Goal: Task Accomplishment & Management: Manage account settings

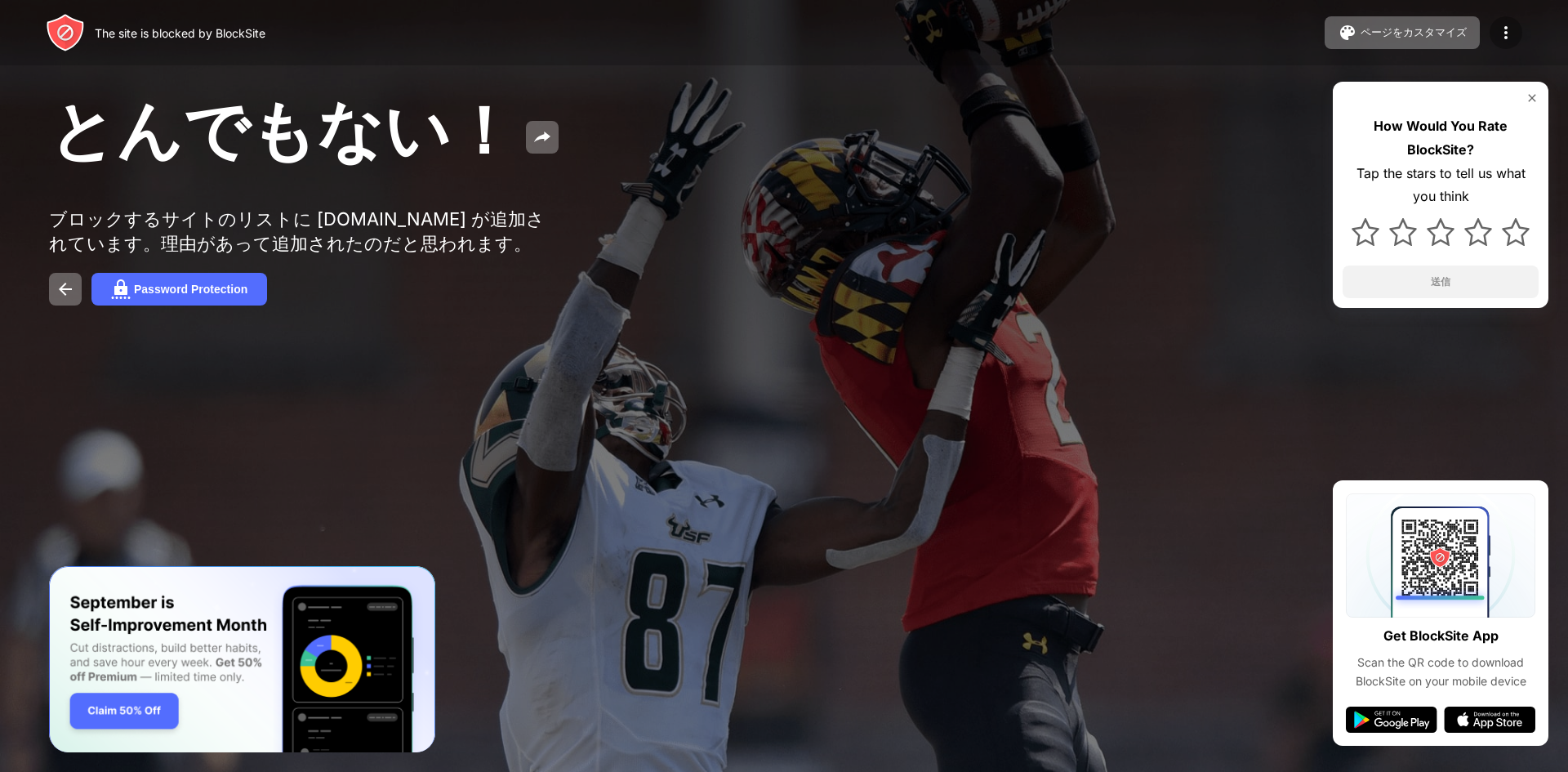
click at [1505, 32] on img at bounding box center [1506, 33] width 20 height 20
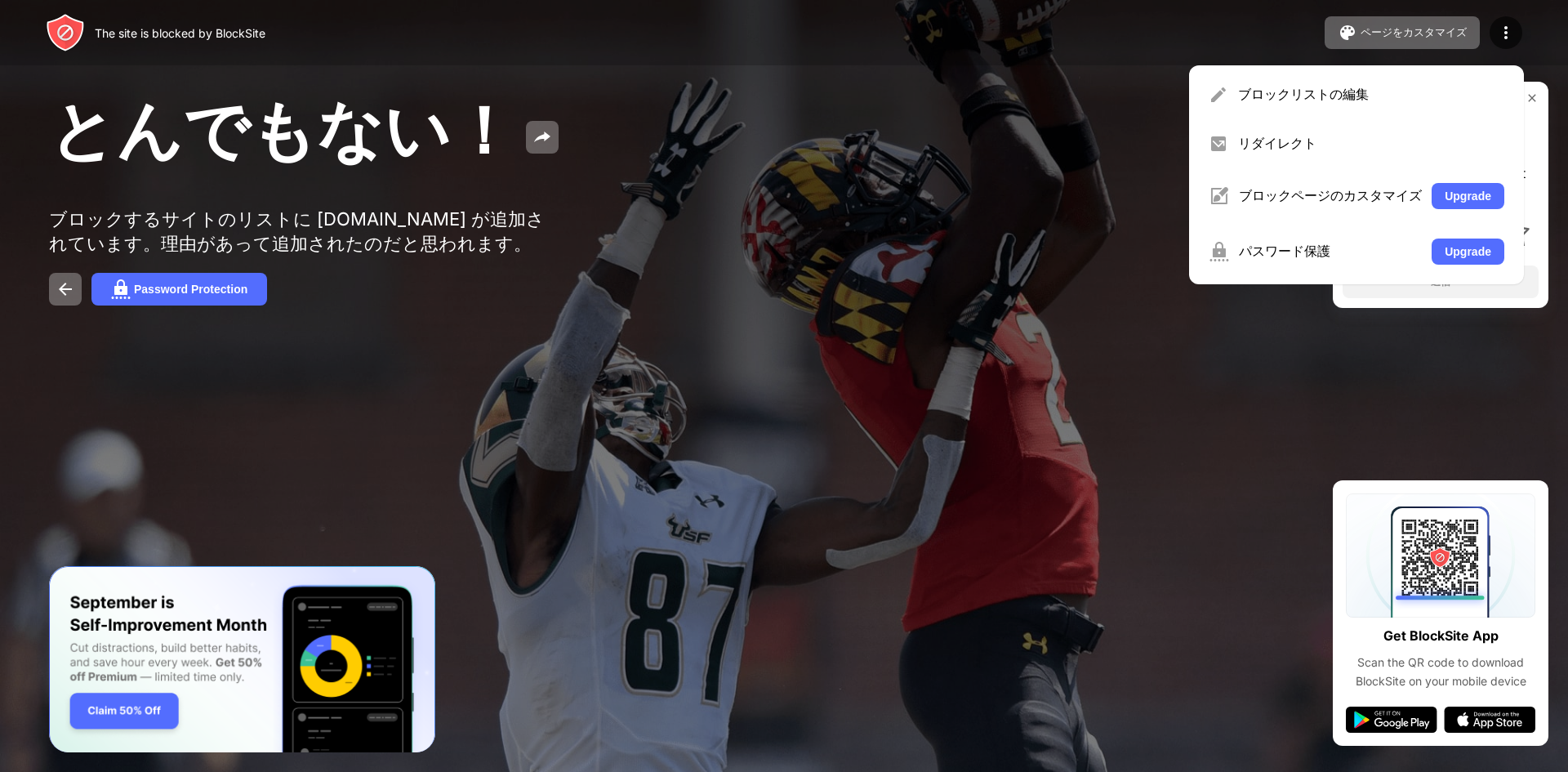
drag, startPoint x: 1310, startPoint y: 96, endPoint x: 1319, endPoint y: 74, distance: 23.8
click at [1309, 96] on div "ブロックリストの編集" at bounding box center [1371, 95] width 266 height 18
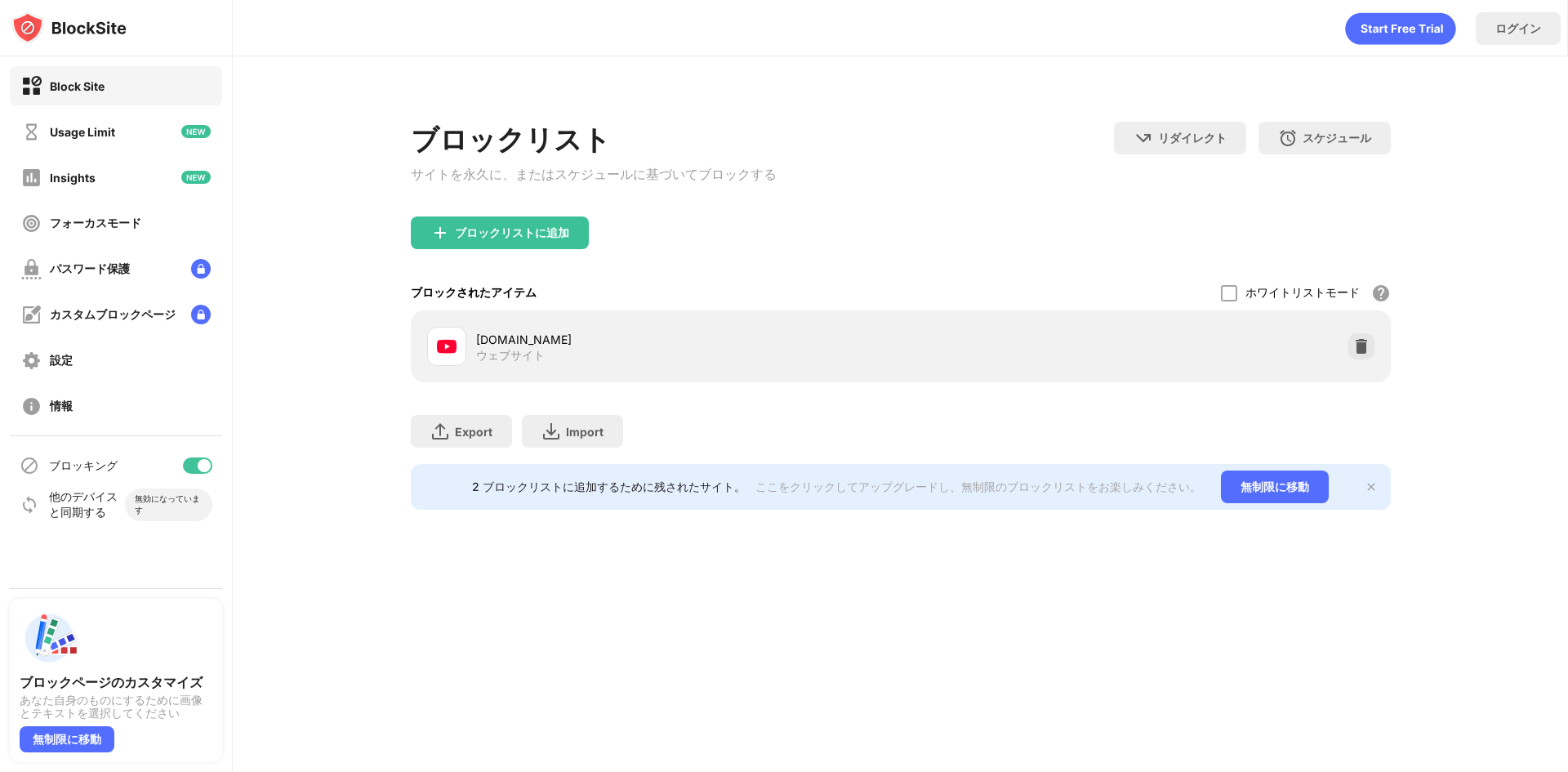
click at [1371, 329] on div "[DOMAIN_NAME] ウェブサイト" at bounding box center [901, 346] width 961 height 52
click at [1367, 350] on img at bounding box center [1361, 346] width 16 height 16
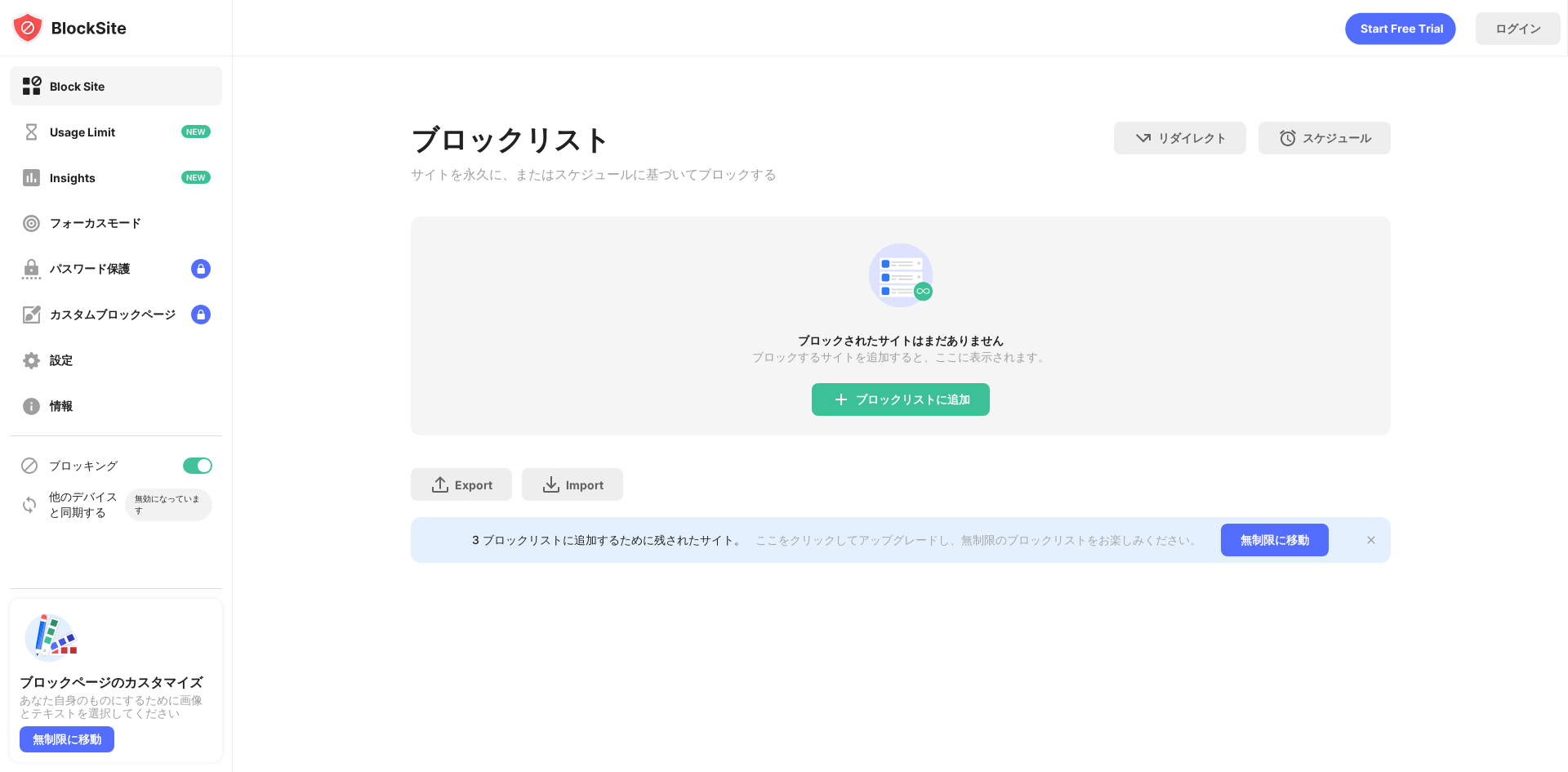
click at [929, 434] on div "ブロックされたサイトはまだありません ブロックするサイトを追加すると、ここに表示されます。 ブロックリストに追加" at bounding box center [901, 326] width 980 height 218
click at [932, 401] on div "ブロックリストに追加" at bounding box center [913, 399] width 115 height 13
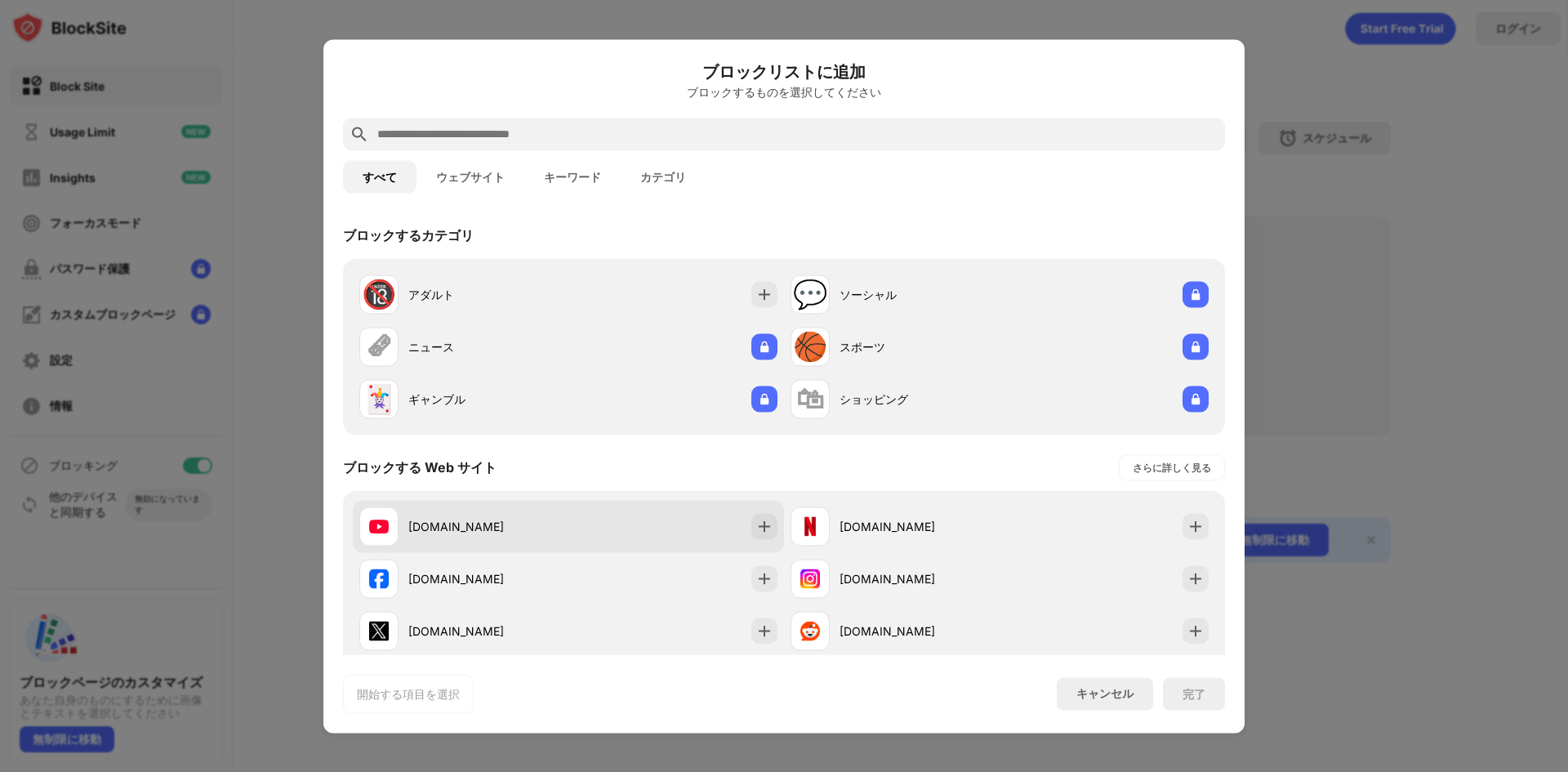
click at [734, 541] on div "[DOMAIN_NAME]" at bounding box center [569, 525] width 432 height 52
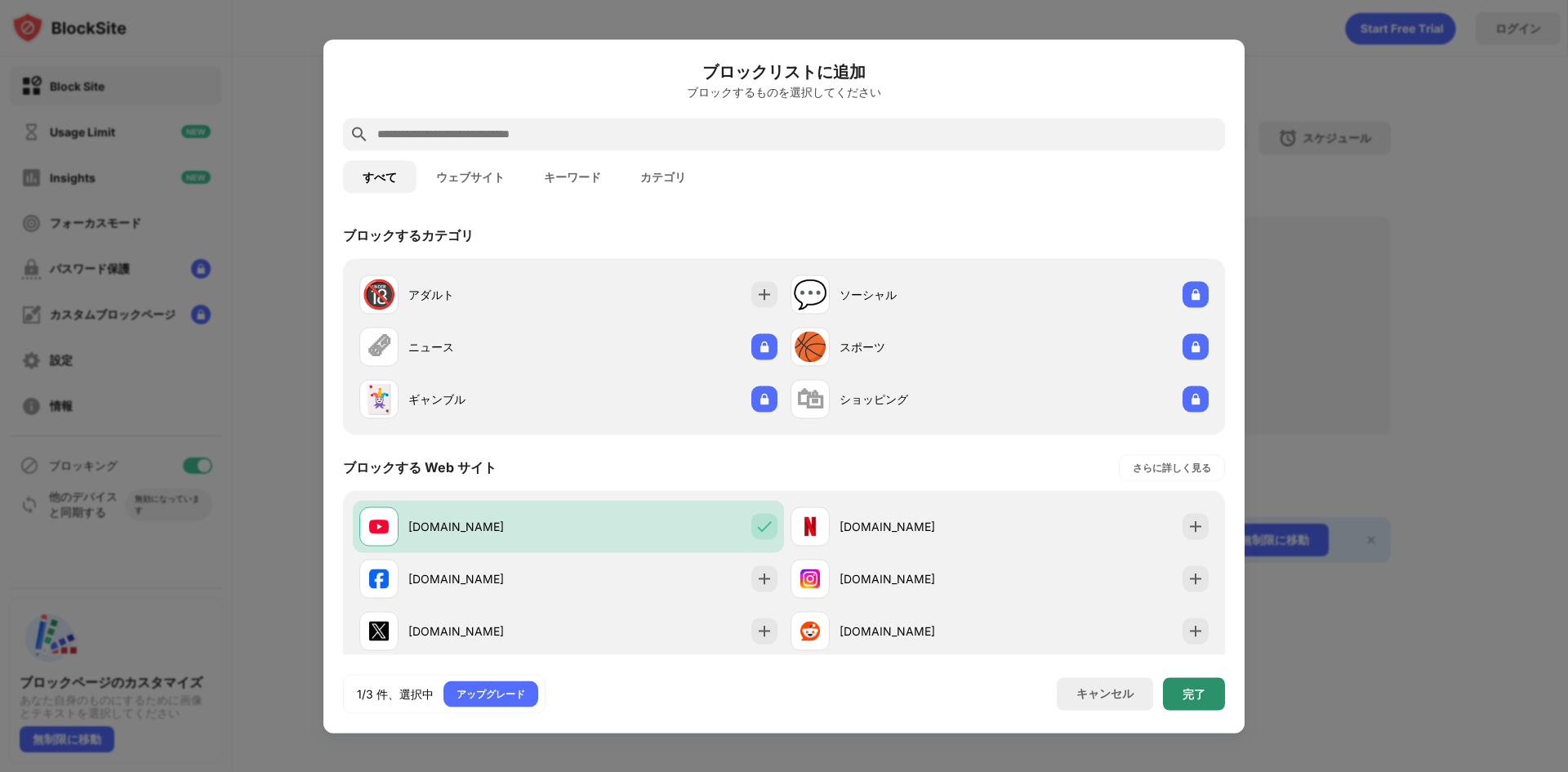
click at [1213, 692] on div "完了" at bounding box center [1194, 694] width 62 height 33
